Goal: Find specific page/section: Find specific page/section

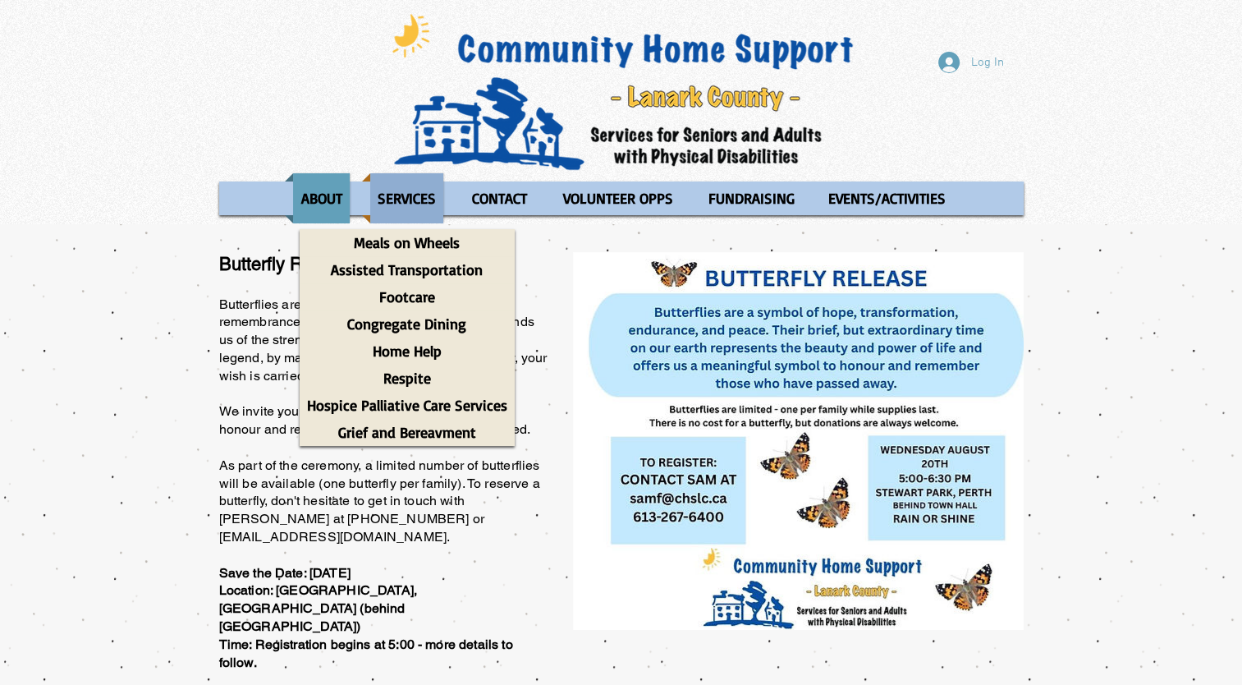
click at [427, 212] on p "SERVICES" at bounding box center [406, 198] width 73 height 50
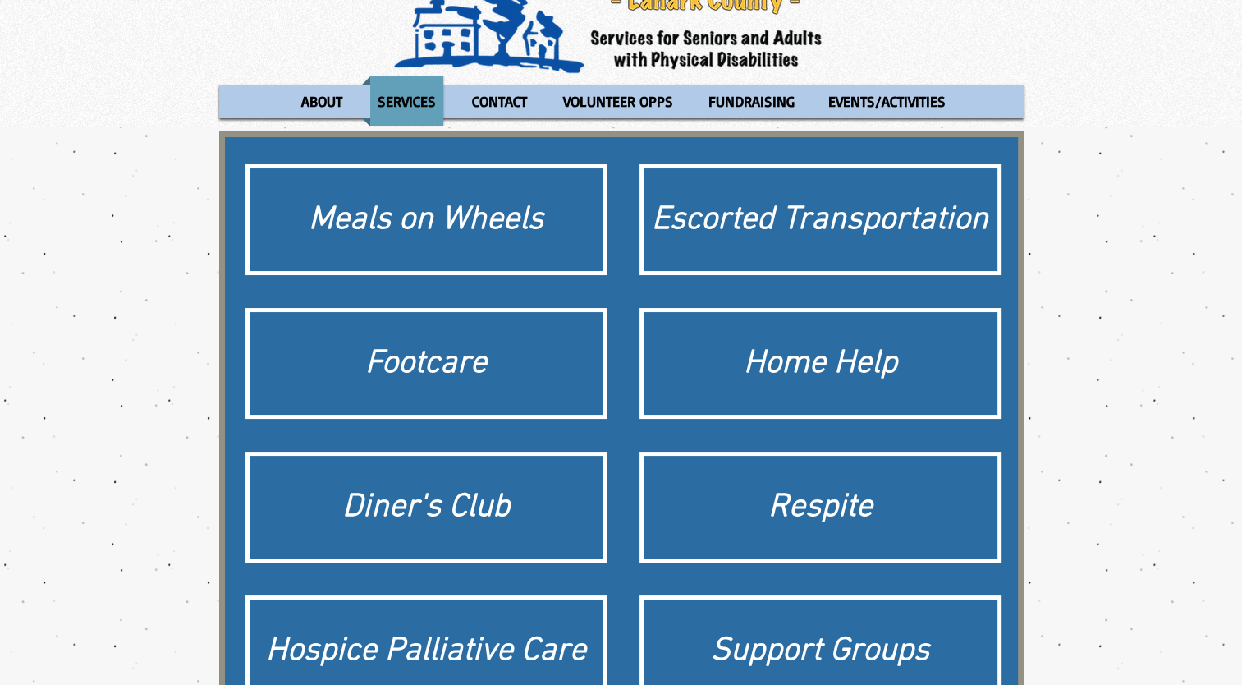
scroll to position [118, 0]
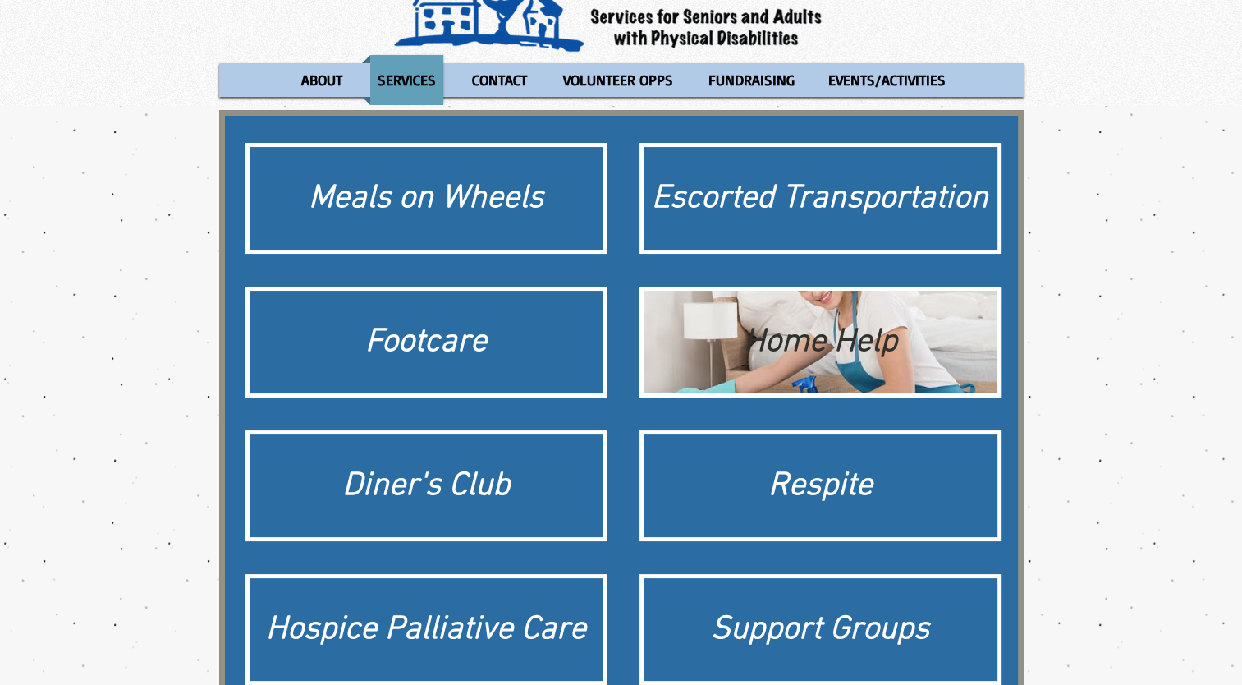
click at [865, 323] on div "Home Help" at bounding box center [820, 342] width 337 height 46
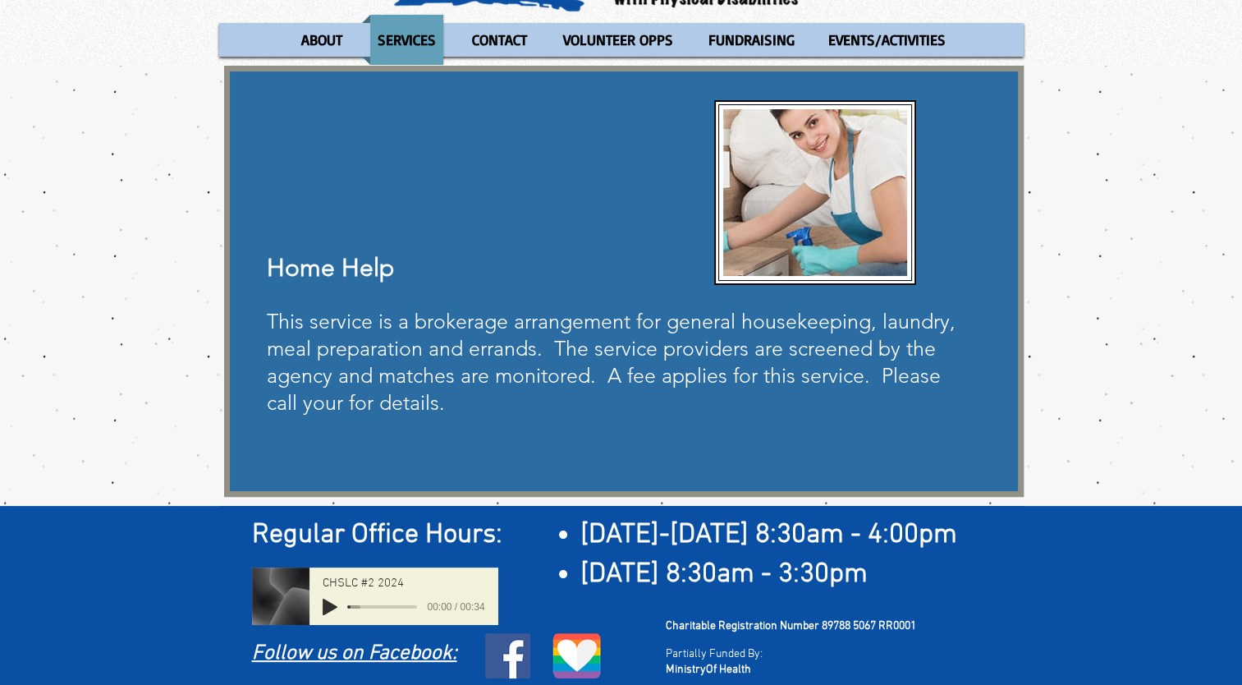
scroll to position [165, 0]
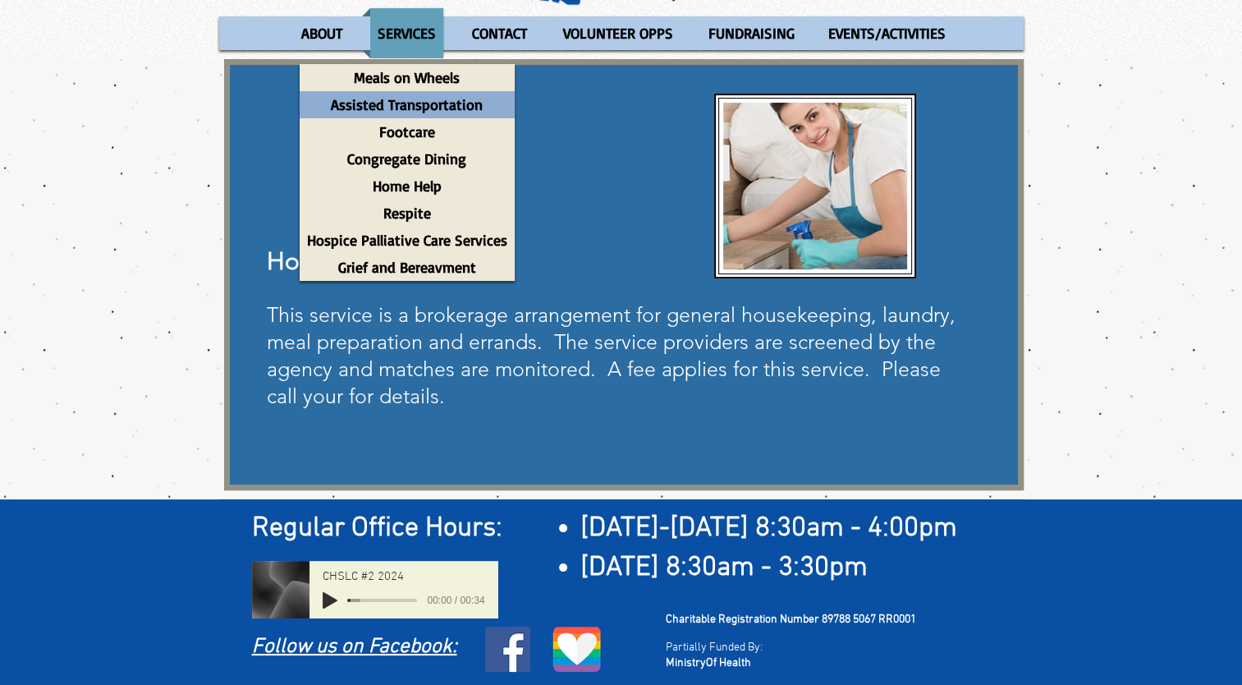
click at [429, 106] on p "Assisted Transportation" at bounding box center [406, 104] width 167 height 27
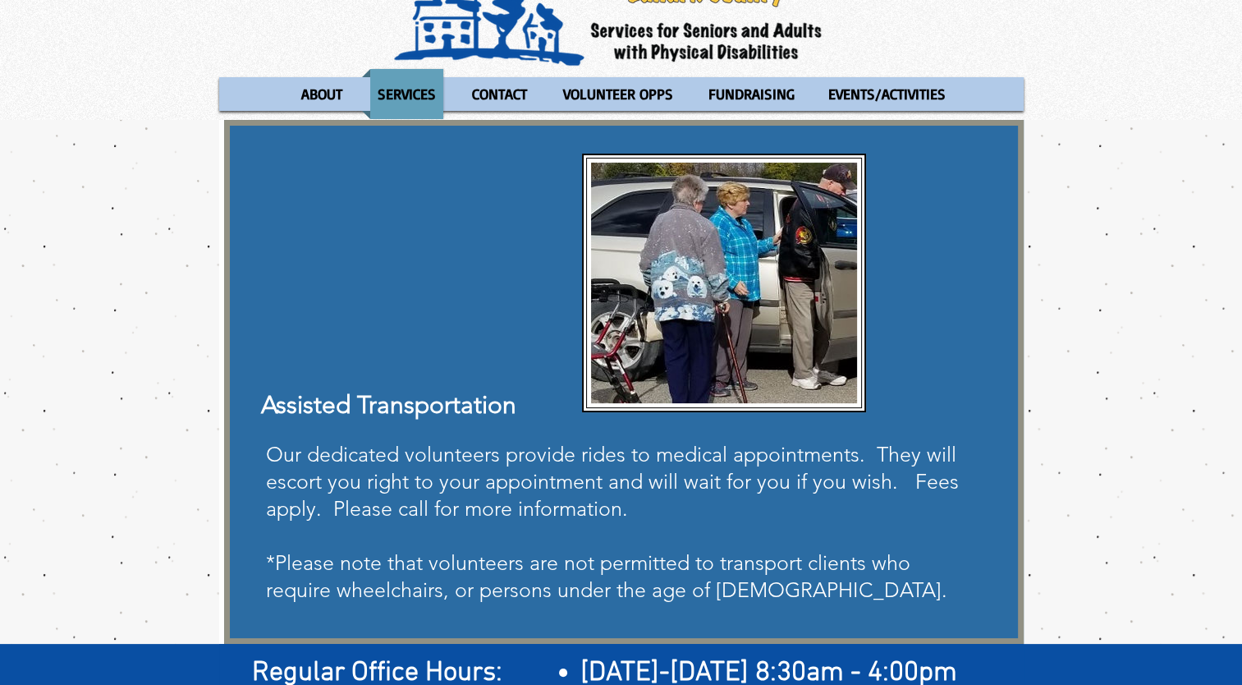
scroll to position [82, 0]
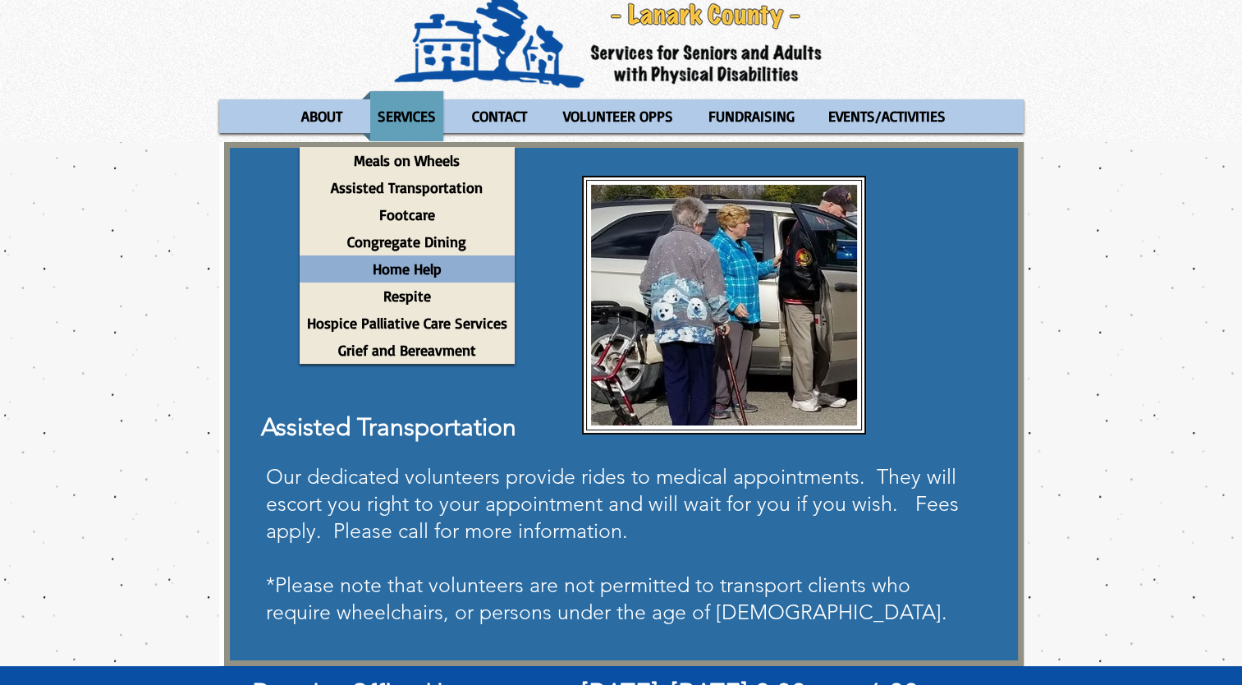
click at [447, 273] on div "Home Help" at bounding box center [407, 268] width 215 height 27
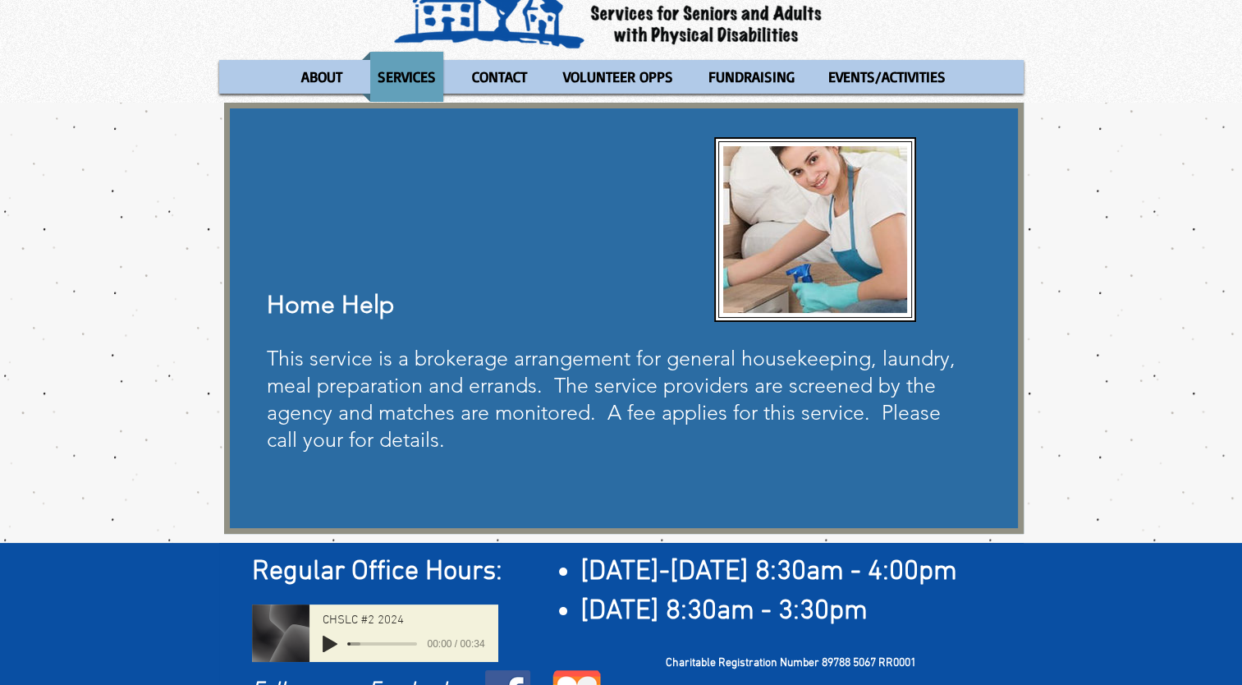
scroll to position [165, 0]
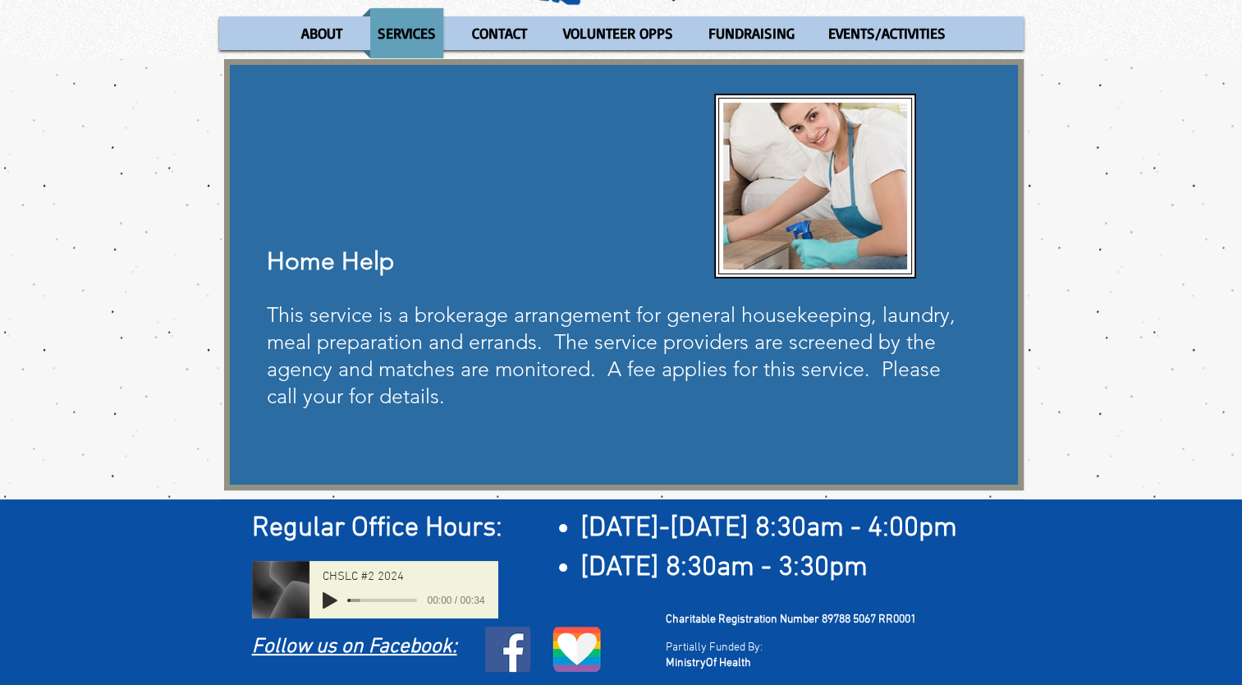
drag, startPoint x: 1254, startPoint y: 222, endPoint x: 1254, endPoint y: 18, distance: 203.6
click at [1241, 18] on html "top of page Skip to Main Content Log In ABOUT OUR STORIES Diner's Club Stories …" at bounding box center [621, 177] width 1242 height 685
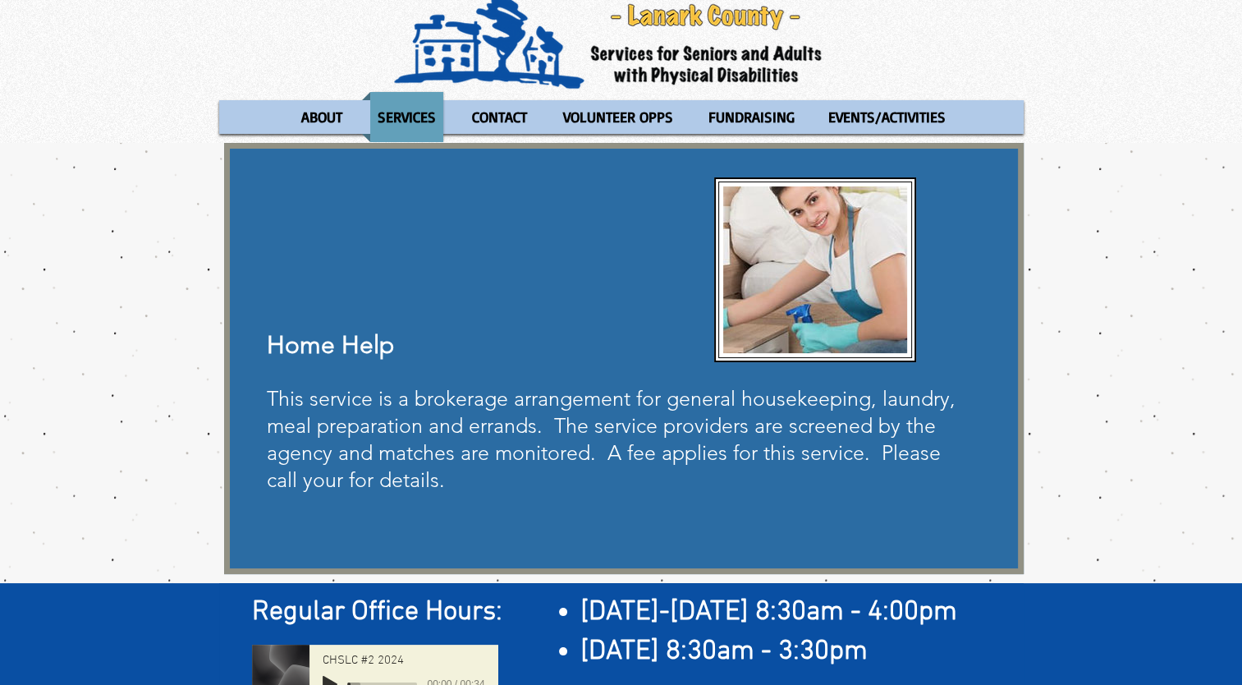
scroll to position [67, 0]
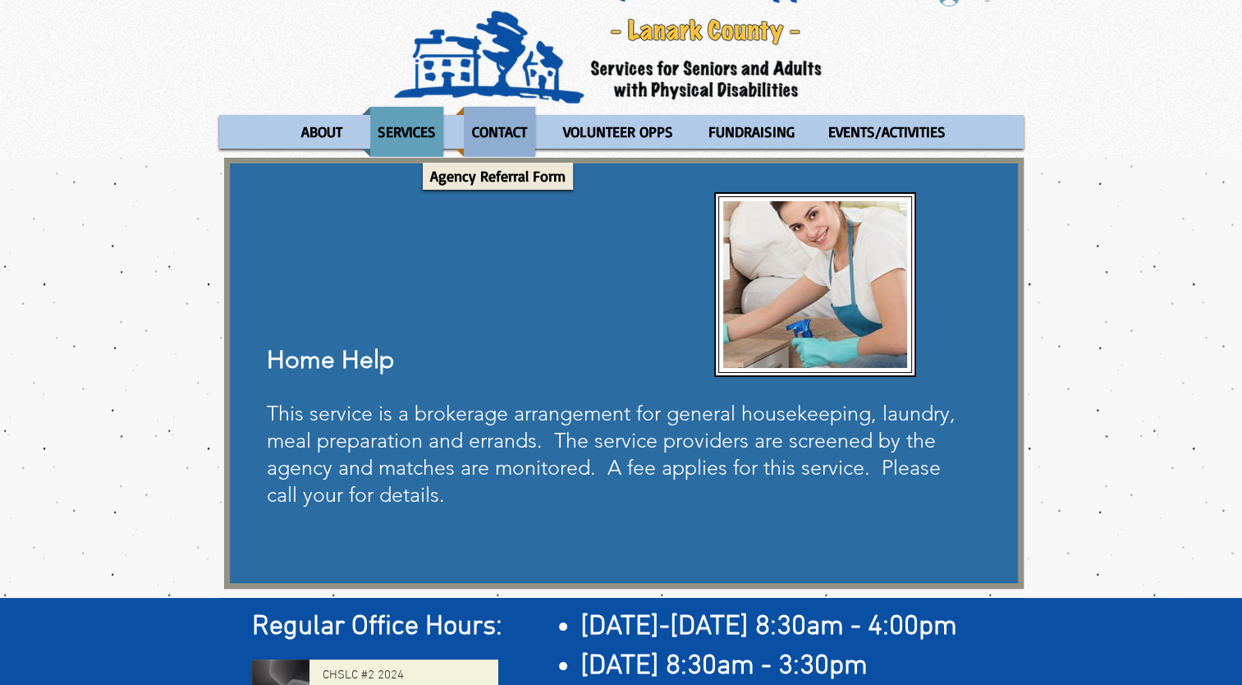
click at [498, 114] on p "CONTACT" at bounding box center [500, 132] width 70 height 50
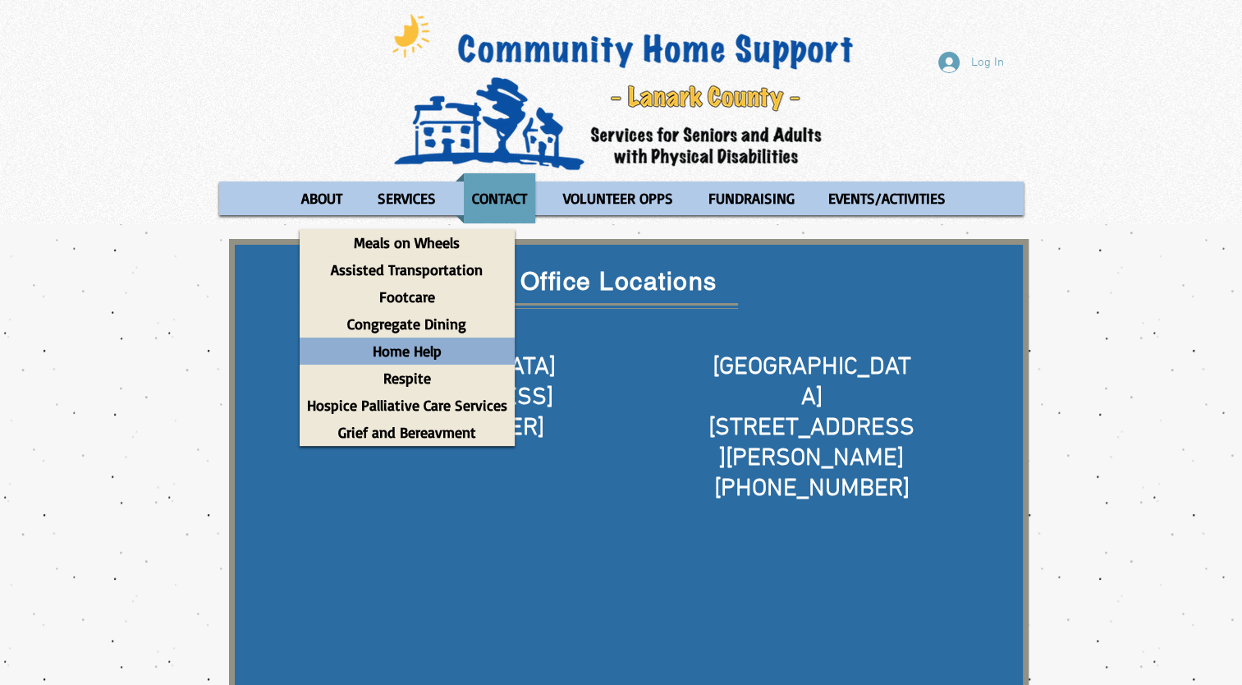
click at [445, 344] on p "Home Help" at bounding box center [407, 350] width 84 height 27
